Goal: Task Accomplishment & Management: Complete application form

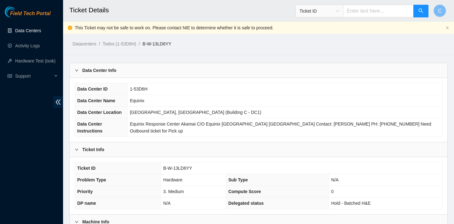
scroll to position [250, 0]
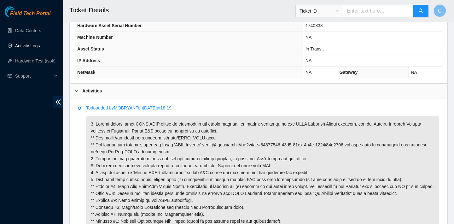
click at [38, 43] on link "Activity Logs" at bounding box center [27, 45] width 25 height 5
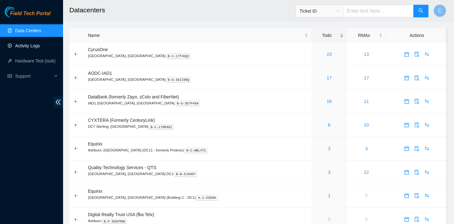
click at [40, 46] on link "Activity Logs" at bounding box center [27, 45] width 25 height 5
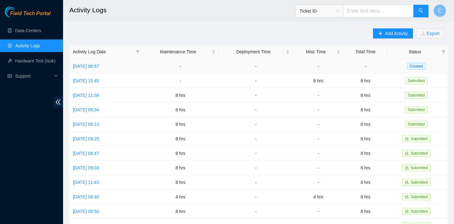
click at [119, 63] on td "Thu, 09 Oct 2025 08:57" at bounding box center [105, 66] width 72 height 14
click at [99, 65] on link "Thu, 09 Oct 2025 08:57" at bounding box center [86, 66] width 26 height 5
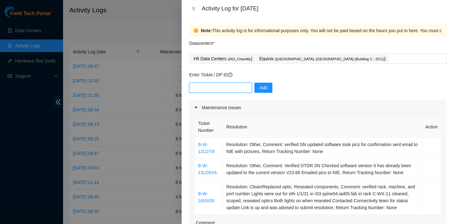
click at [212, 87] on input "text" at bounding box center [220, 88] width 63 height 10
paste input "DP81044"
type input "DP81044"
click at [261, 86] on span "Add" at bounding box center [263, 87] width 8 height 7
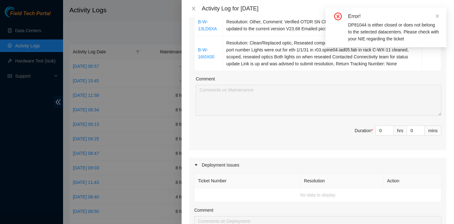
scroll to position [191, 0]
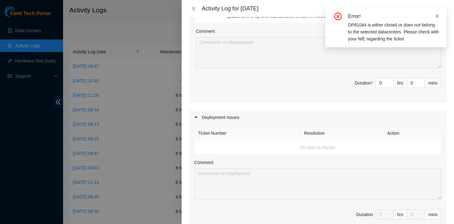
click at [436, 15] on icon "close" at bounding box center [437, 16] width 4 height 4
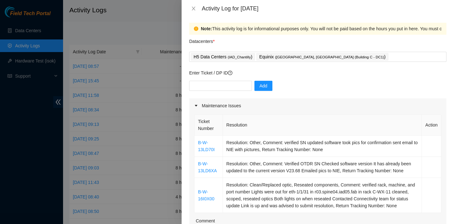
scroll to position [0, 0]
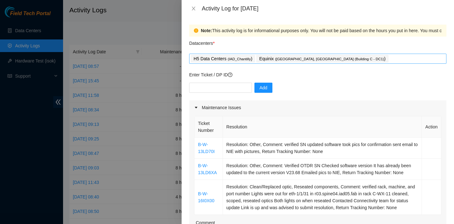
click at [337, 58] on div "Equinix ( Ashburn, VA (Building C - DC1) )" at bounding box center [322, 58] width 133 height 9
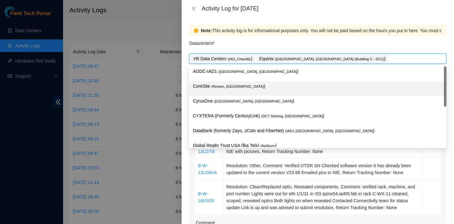
click at [237, 87] on p "CoreSite ( Reston, VA )" at bounding box center [318, 86] width 250 height 7
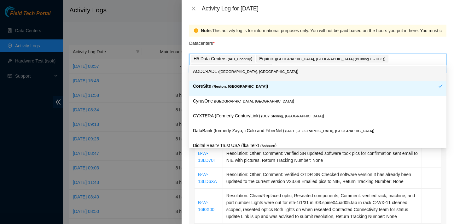
click at [422, 43] on div "Datacenters *" at bounding box center [317, 45] width 257 height 17
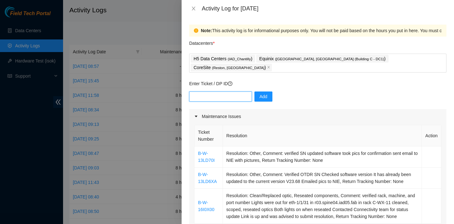
click at [241, 91] on input "text" at bounding box center [220, 96] width 63 height 10
paste input "DP81044"
type input "DP81044"
click at [259, 93] on span "Add" at bounding box center [263, 96] width 8 height 7
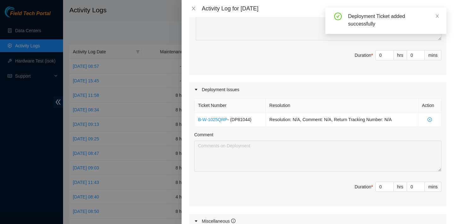
scroll to position [255, 0]
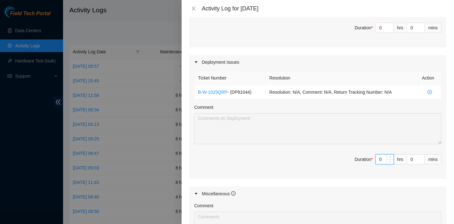
click at [384, 158] on input "0" at bounding box center [385, 158] width 18 height 9
type input "1"
click at [389, 156] on icon "up" at bounding box center [390, 157] width 2 height 2
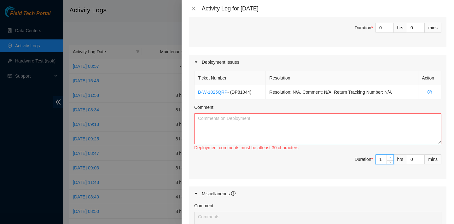
type input "2"
click at [389, 156] on icon "up" at bounding box center [390, 157] width 2 height 2
type input "3"
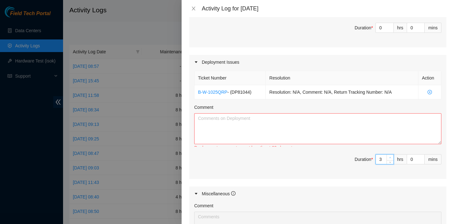
click at [389, 156] on icon "up" at bounding box center [390, 157] width 2 height 2
click at [369, 128] on textarea "Comment" at bounding box center [317, 128] width 247 height 31
paste textarea "Please run the following LC/LC fiber, check light levels on both ends, and repo…"
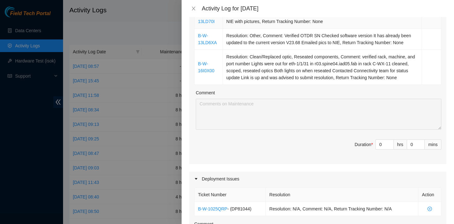
scroll to position [199, 0]
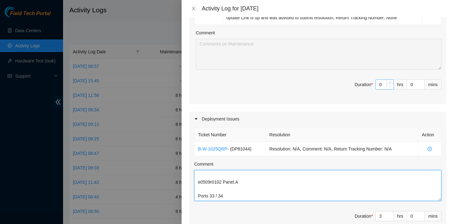
click at [386, 84] on span "Decrease Value" at bounding box center [389, 87] width 7 height 6
type textarea "Please run the following LC/LC fiber, check light levels on both ends, and repo…"
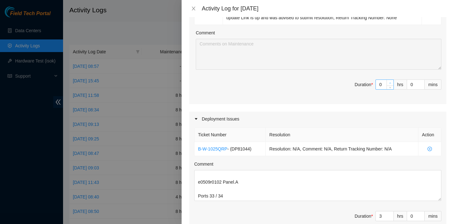
type input "1"
type input "4"
click at [389, 80] on span "Increase Value" at bounding box center [389, 83] width 7 height 6
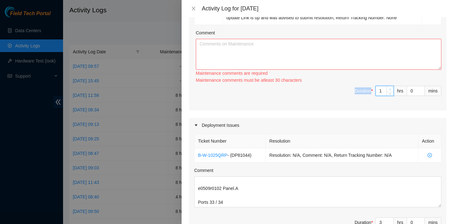
click at [389, 78] on div "Ticket Number Resolution Action B-W-13LD70I Resolution: Other, Comment: verifie…" at bounding box center [317, 17] width 257 height 185
click at [389, 78] on div "Maintenance comments must be atleast 30 characters" at bounding box center [318, 80] width 245 height 7
type input "2"
type input "5"
click at [389, 88] on icon "up" at bounding box center [390, 89] width 2 height 2
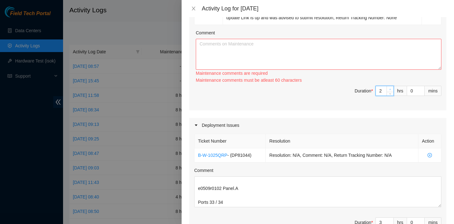
type input "3"
type input "6"
click at [389, 87] on div at bounding box center [389, 90] width 7 height 9
type input "2"
type input "5"
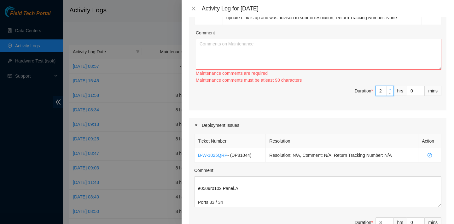
click at [389, 93] on icon "down" at bounding box center [390, 94] width 2 height 2
type input "3"
type input "6"
click at [389, 87] on span "up" at bounding box center [390, 89] width 4 height 4
type input "4"
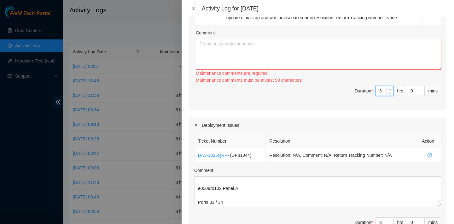
type input "7"
click at [389, 87] on span "up" at bounding box center [390, 89] width 4 height 4
type input "5"
type input "8"
click at [389, 86] on span "Increase Value" at bounding box center [389, 89] width 7 height 6
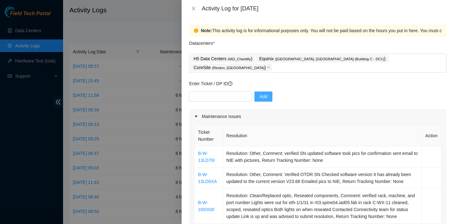
scroll to position [37, 0]
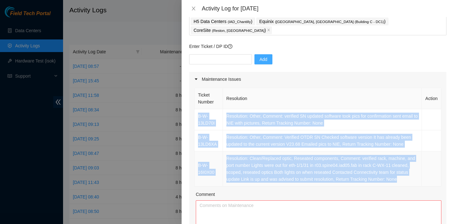
drag, startPoint x: 197, startPoint y: 103, endPoint x: 334, endPoint y: 178, distance: 156.5
click at [334, 178] on tbody "B-W-13LD70I Resolution: Other, Comment: verified SN updated software took pics …" at bounding box center [317, 147] width 247 height 77
copy tbody "B-W-13LD70I Resolution: Other, Comment: verified SN updated software took pics …"
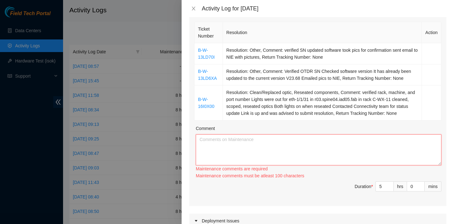
click at [291, 143] on textarea "Comment" at bounding box center [318, 149] width 245 height 31
paste textarea "B-W-13LD70I Resolution: Other, Comment: verified SN updated software took pics …"
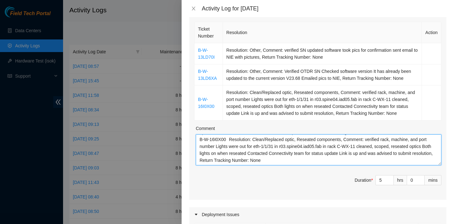
scroll to position [373, 0]
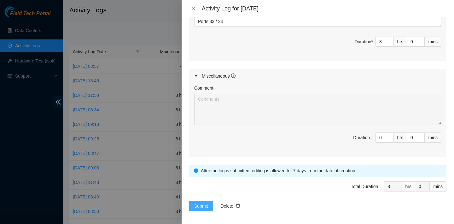
type textarea "B-W-13LD70I Resolution: Other, Comment: verified SN updated software took pics …"
click at [202, 204] on span "Submit" at bounding box center [201, 205] width 14 height 7
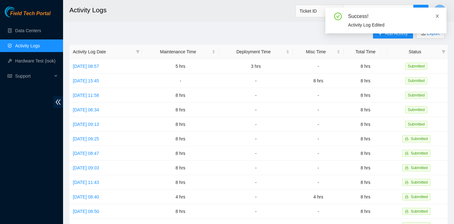
click at [437, 15] on icon "close" at bounding box center [437, 16] width 4 height 4
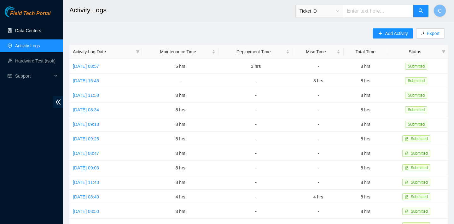
click at [41, 33] on link "Data Centers" at bounding box center [28, 30] width 26 height 5
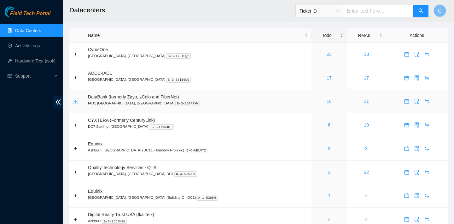
click at [75, 100] on button "Expand row" at bounding box center [75, 101] width 5 height 5
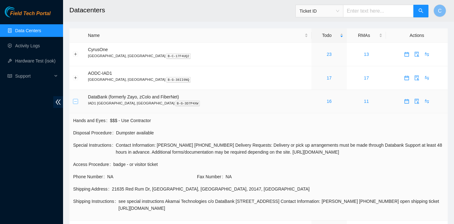
click at [76, 102] on button "Collapse row" at bounding box center [75, 101] width 5 height 5
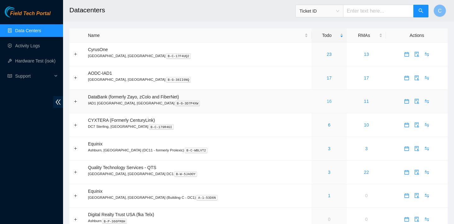
click at [326, 101] on link "16" at bounding box center [328, 101] width 5 height 5
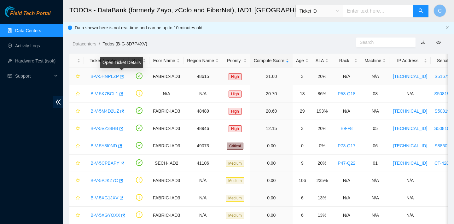
click at [123, 75] on icon "button" at bounding box center [121, 76] width 4 height 4
click at [122, 93] on icon "button" at bounding box center [120, 94] width 4 height 4
click at [26, 32] on link "Data Centers" at bounding box center [28, 30] width 26 height 5
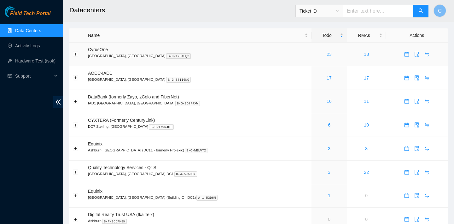
click at [326, 52] on link "23" at bounding box center [328, 54] width 5 height 5
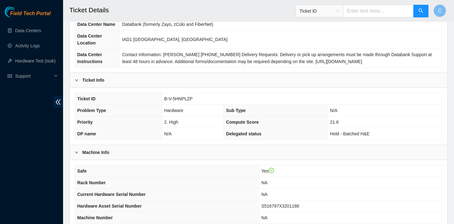
scroll to position [161, 0]
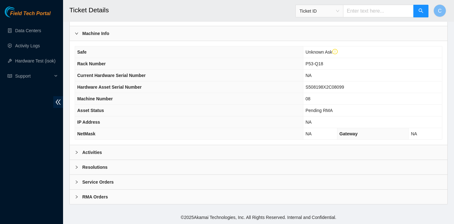
click at [290, 146] on div "Activities" at bounding box center [259, 152] width 378 height 14
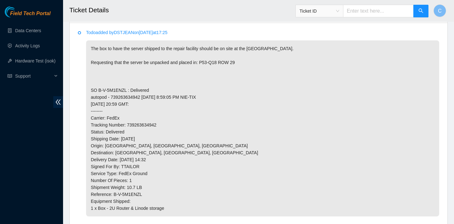
scroll to position [323, 0]
